Goal: Task Accomplishment & Management: Manage account settings

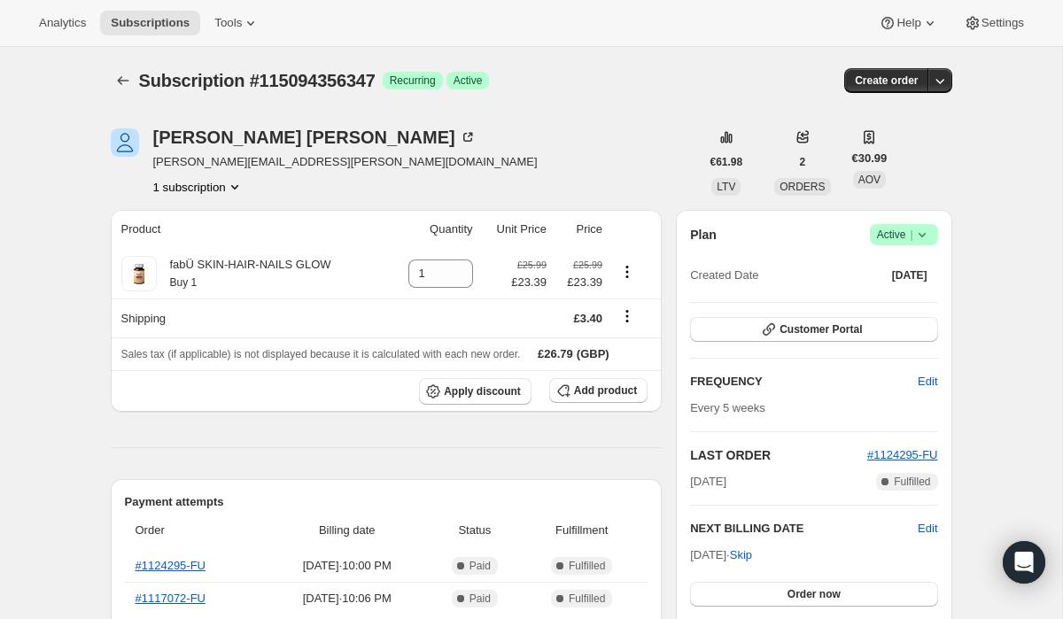
click at [931, 230] on span "Success Active |" at bounding box center [904, 234] width 68 height 21
click at [864, 298] on span "Cancel subscription" at bounding box center [897, 299] width 100 height 13
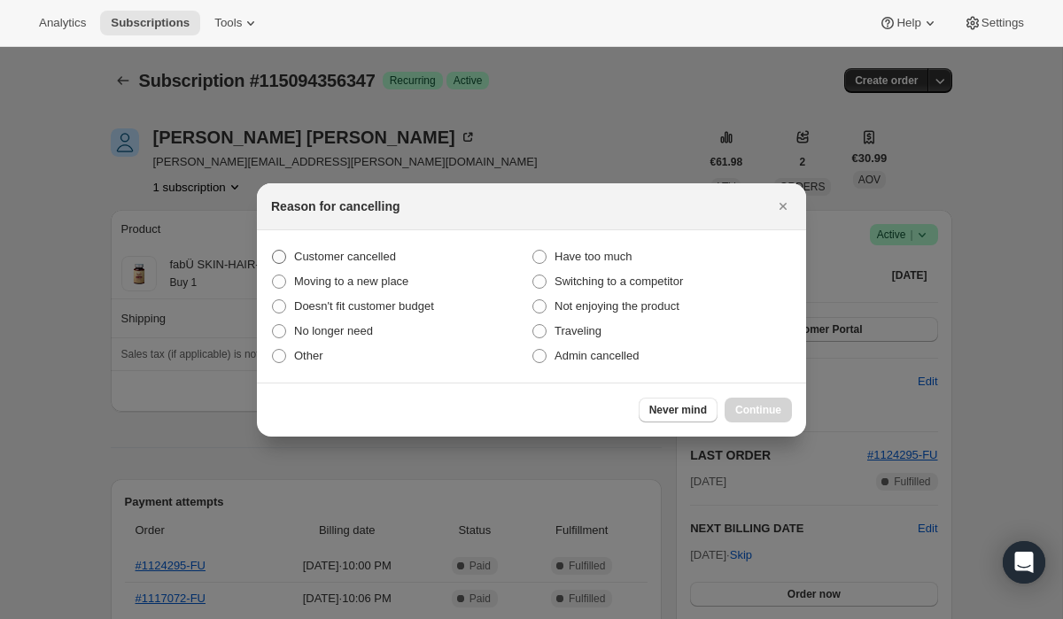
click at [280, 252] on span ":rbk:" at bounding box center [279, 257] width 14 height 14
click at [273, 251] on input "Customer cancelled" at bounding box center [272, 250] width 1 height 1
radio input "true"
click at [748, 404] on span "Continue" at bounding box center [758, 410] width 46 height 14
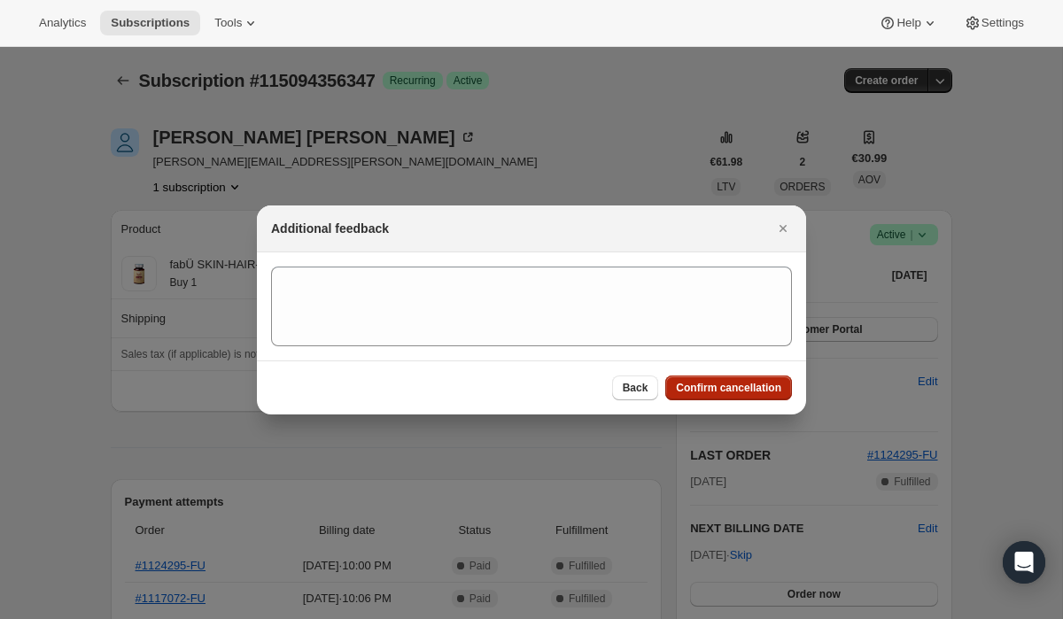
click at [719, 383] on span "Confirm cancellation" at bounding box center [728, 388] width 105 height 14
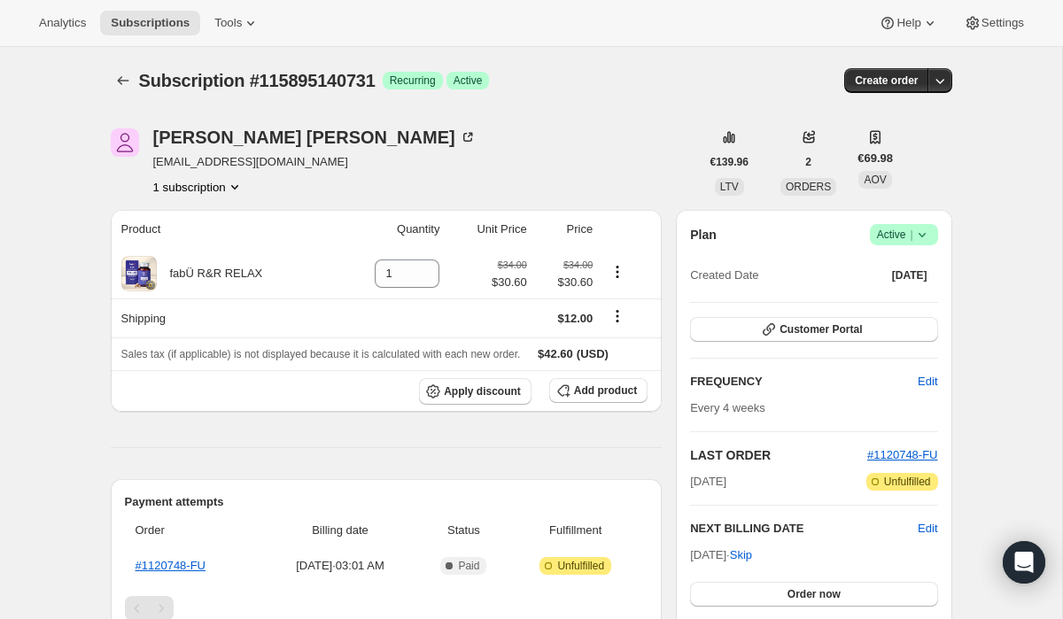
click at [923, 235] on icon at bounding box center [920, 235] width 7 height 4
click at [880, 303] on span "Cancel subscription" at bounding box center [897, 299] width 100 height 13
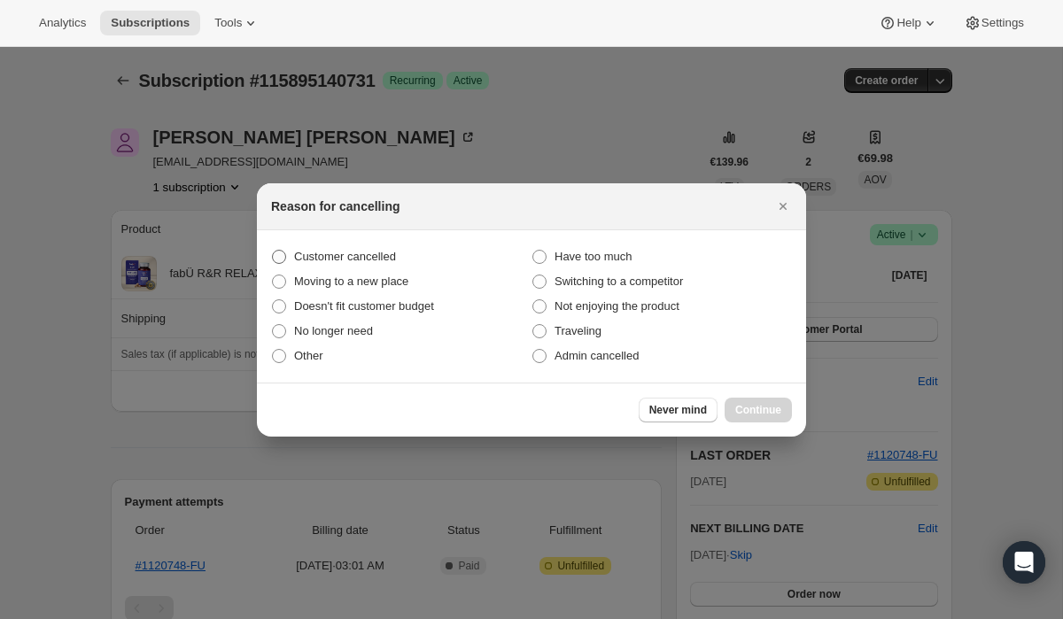
click at [282, 257] on span ":rbk:" at bounding box center [279, 257] width 14 height 14
click at [273, 251] on input "Customer cancelled" at bounding box center [272, 250] width 1 height 1
radio input "true"
click at [750, 406] on span "Continue" at bounding box center [758, 410] width 46 height 14
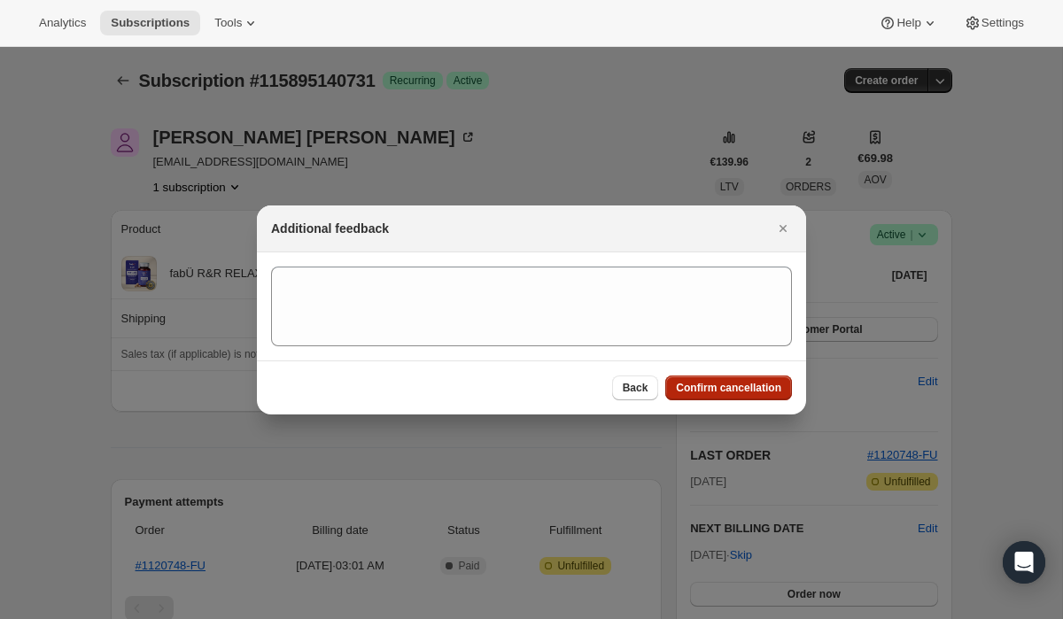
click at [731, 386] on span "Confirm cancellation" at bounding box center [728, 388] width 105 height 14
